Goal: Communication & Community: Share content

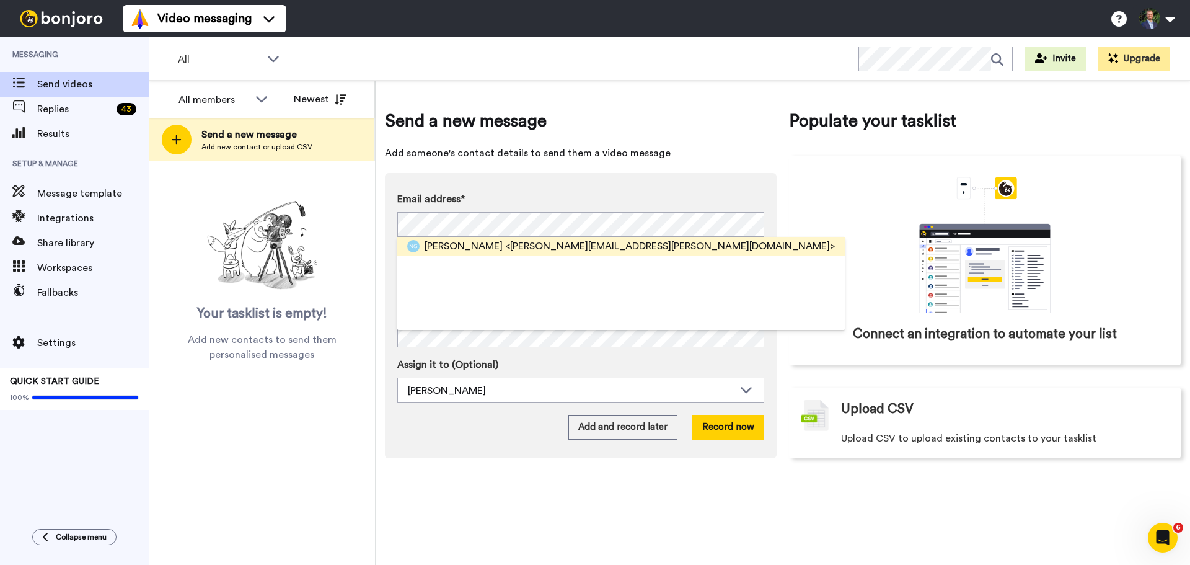
click at [570, 247] on span "<leon.naren@yahoo.com>" at bounding box center [670, 246] width 330 height 15
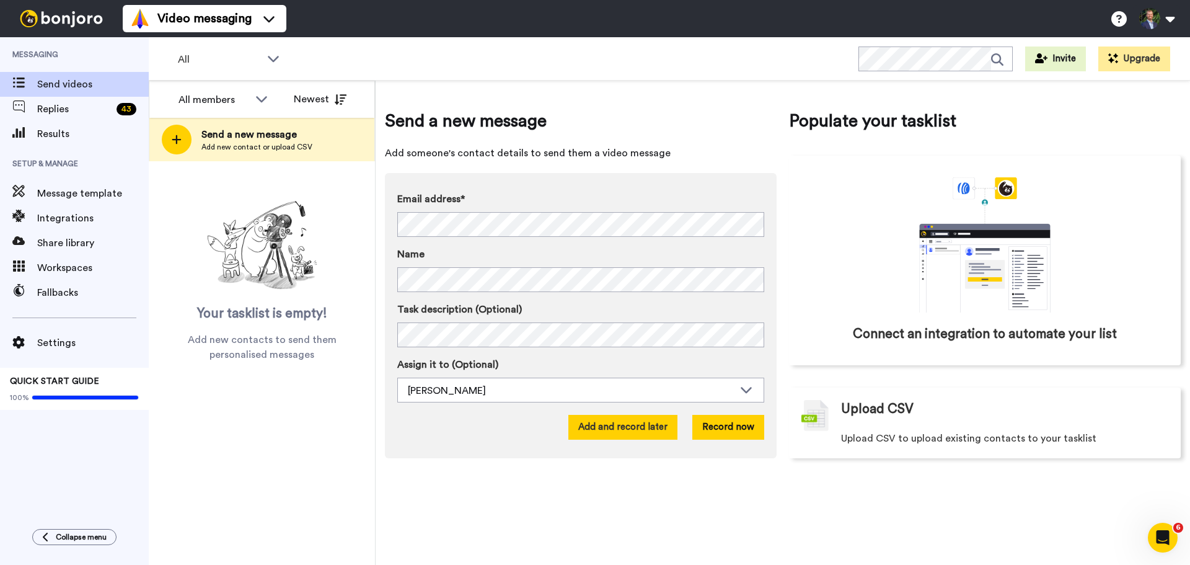
click at [612, 427] on button "Add and record later" at bounding box center [622, 427] width 109 height 25
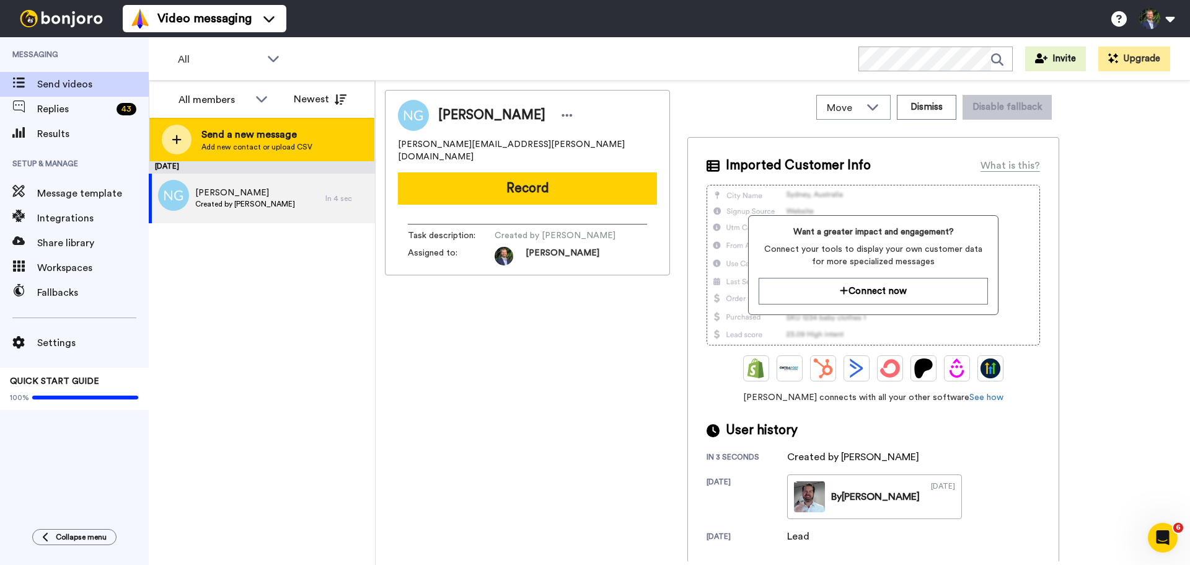
click at [177, 135] on icon at bounding box center [176, 139] width 9 height 9
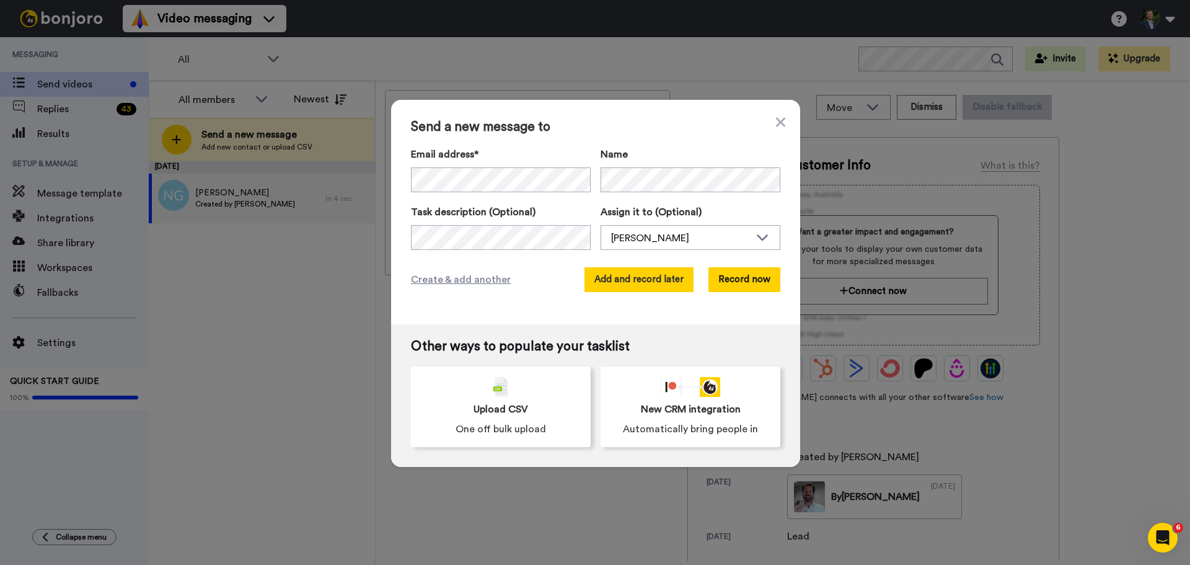
click at [648, 283] on button "Add and record later" at bounding box center [639, 279] width 109 height 25
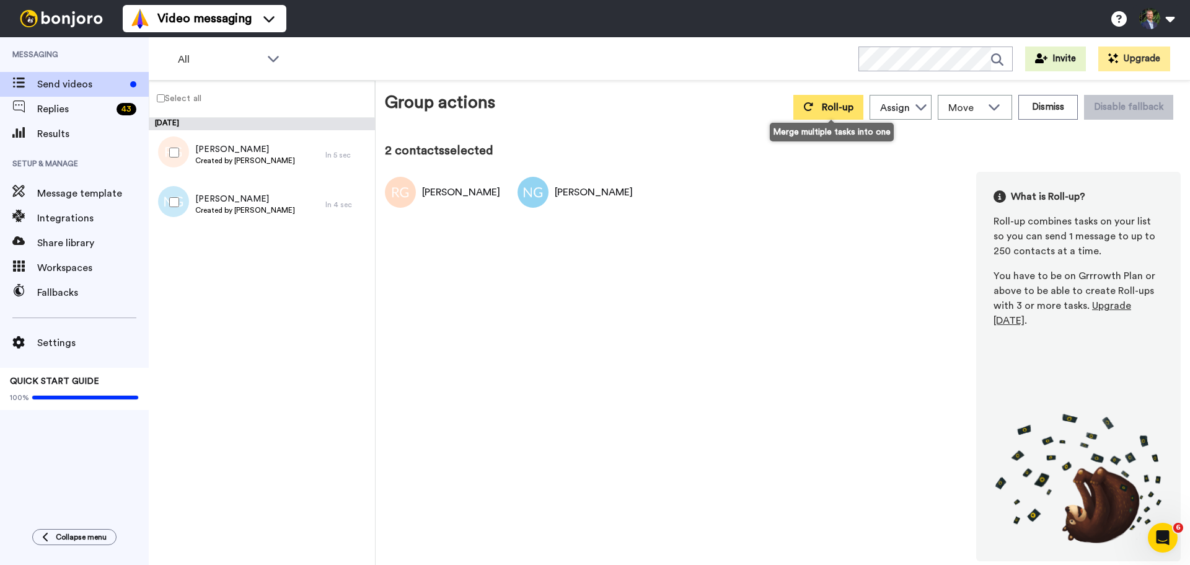
click at [813, 104] on icon at bounding box center [808, 107] width 10 height 10
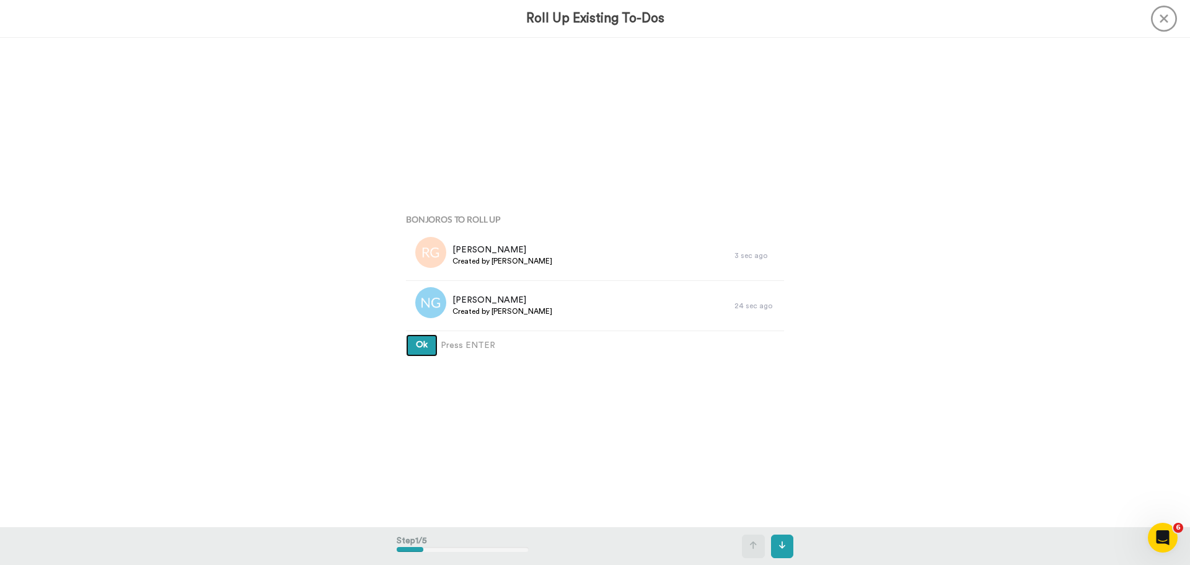
click at [406, 334] on button "Ok" at bounding box center [422, 345] width 32 height 22
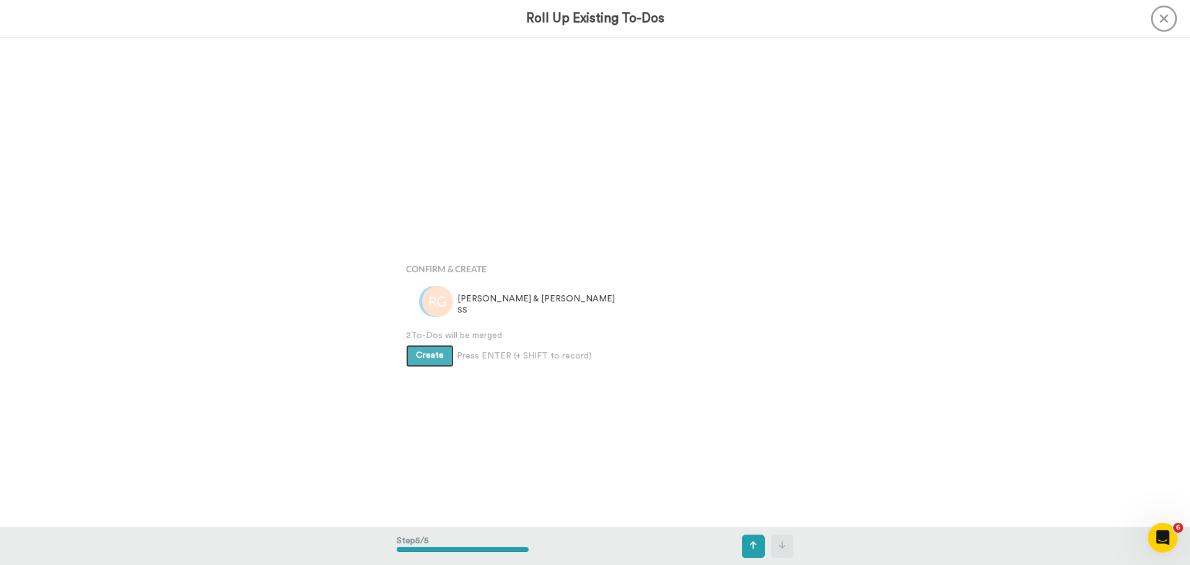
scroll to position [1958, 0]
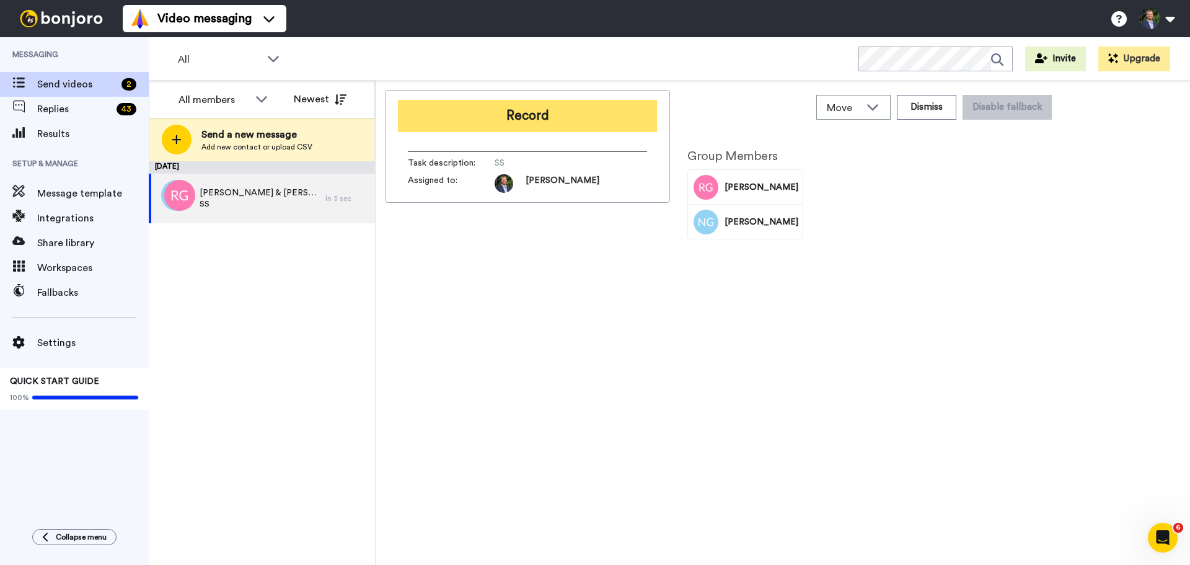
click at [588, 117] on button "Record" at bounding box center [527, 116] width 259 height 32
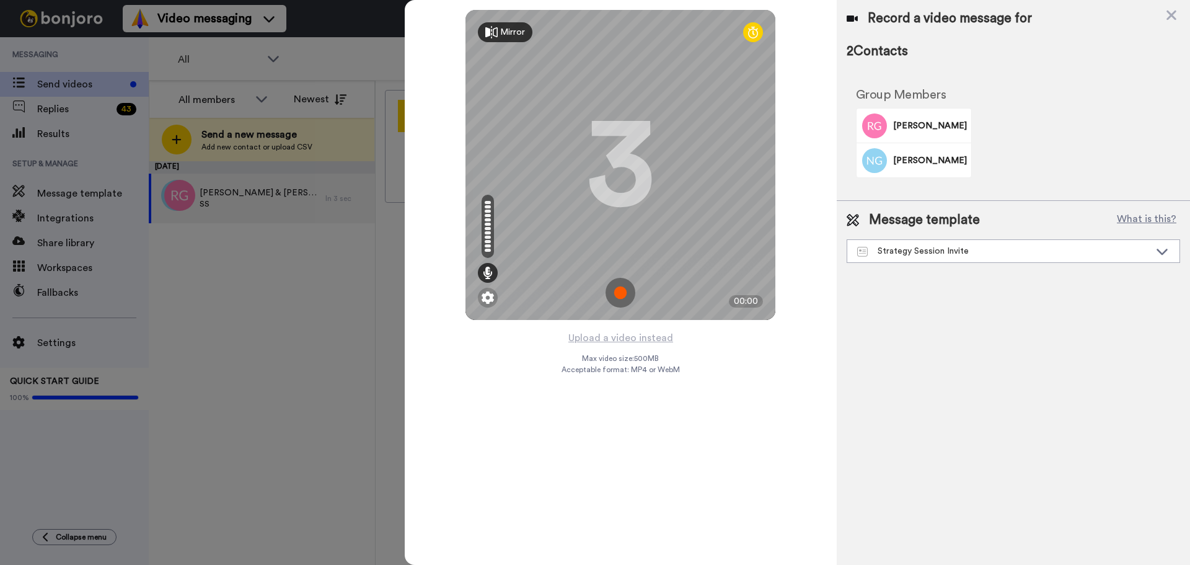
click at [624, 292] on img at bounding box center [621, 293] width 30 height 30
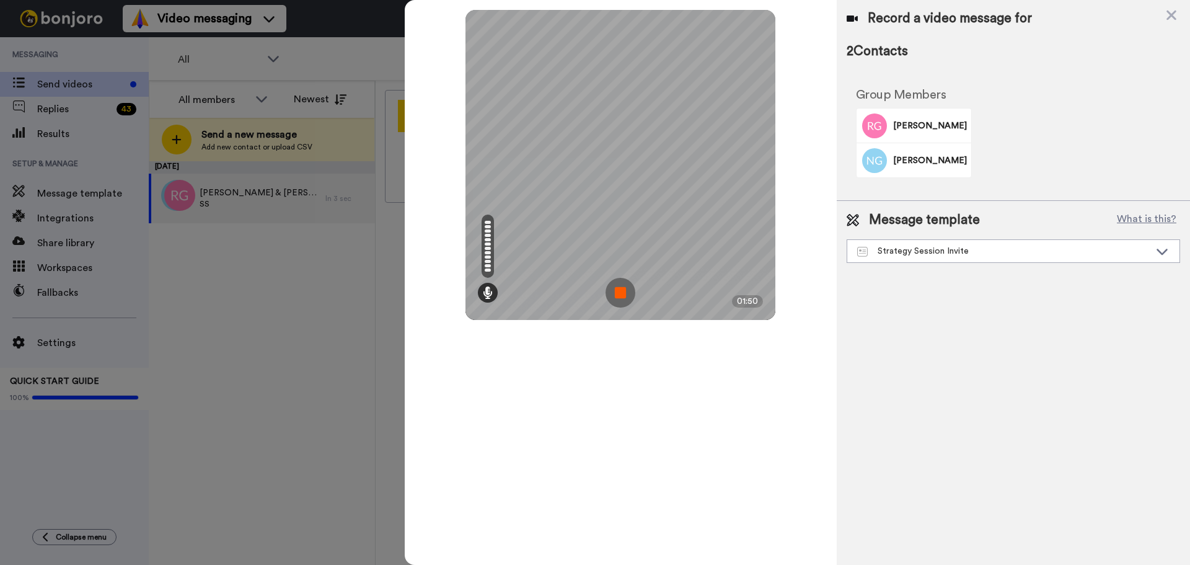
click at [622, 298] on img at bounding box center [621, 293] width 30 height 30
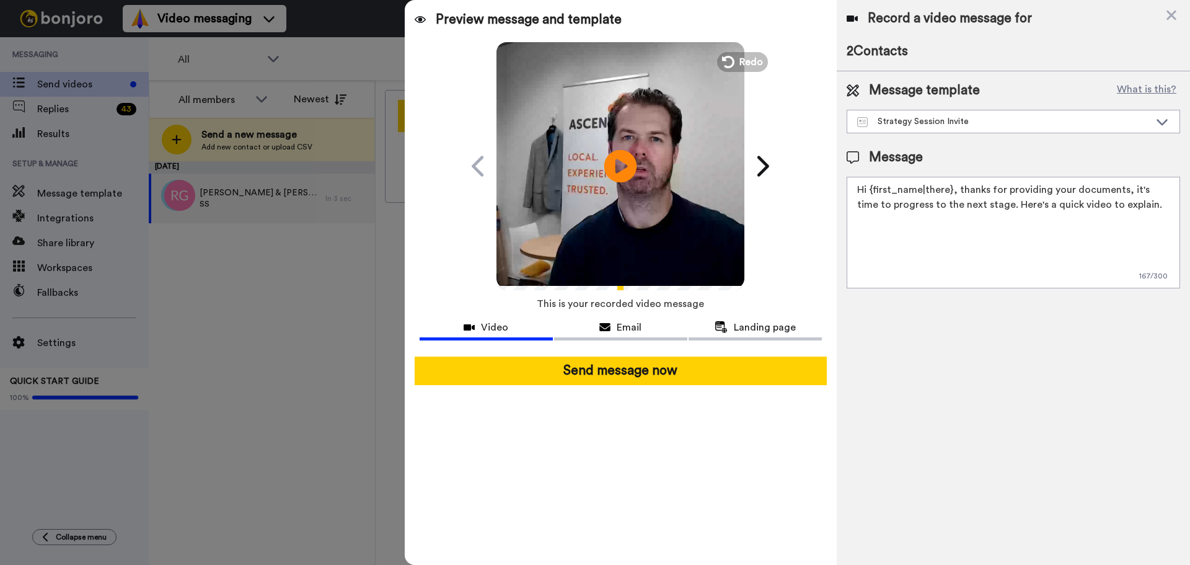
click at [624, 167] on icon "Play/Pause" at bounding box center [620, 165] width 33 height 59
click at [625, 161] on icon "Play/Pause" at bounding box center [620, 165] width 33 height 59
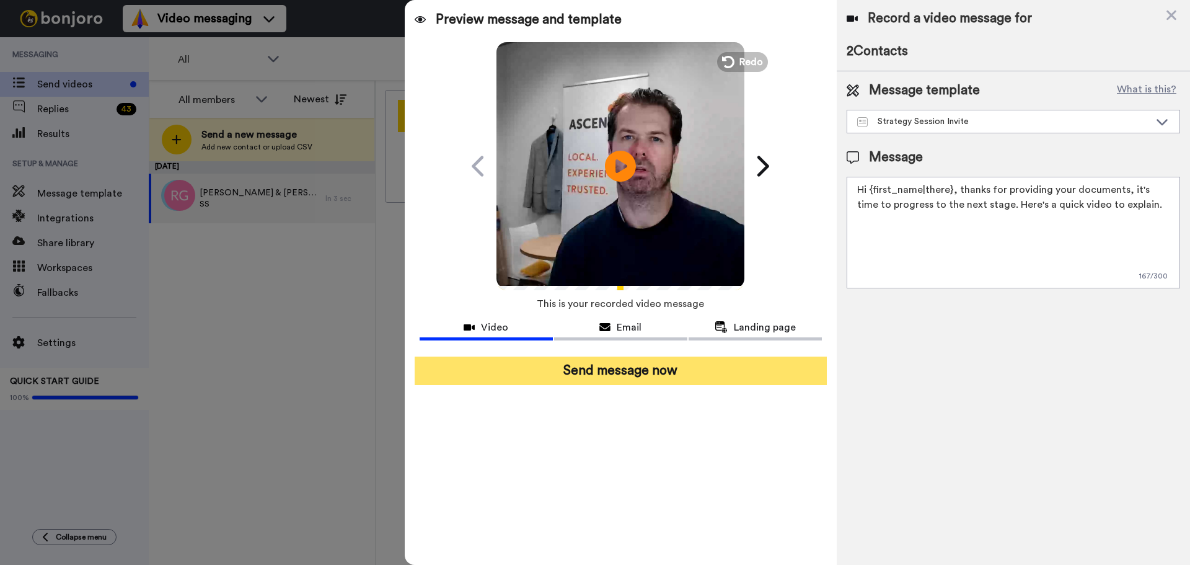
click at [629, 378] on button "Send message now" at bounding box center [621, 370] width 412 height 29
